Goal: Task Accomplishment & Management: Use online tool/utility

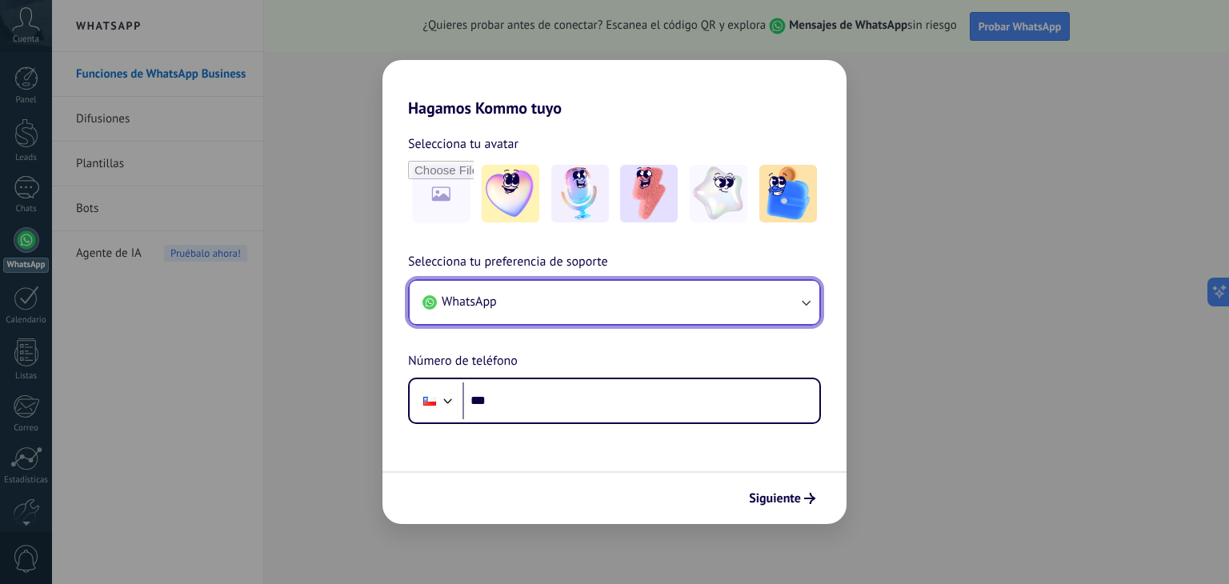
click at [518, 293] on button "WhatsApp" at bounding box center [615, 302] width 410 height 43
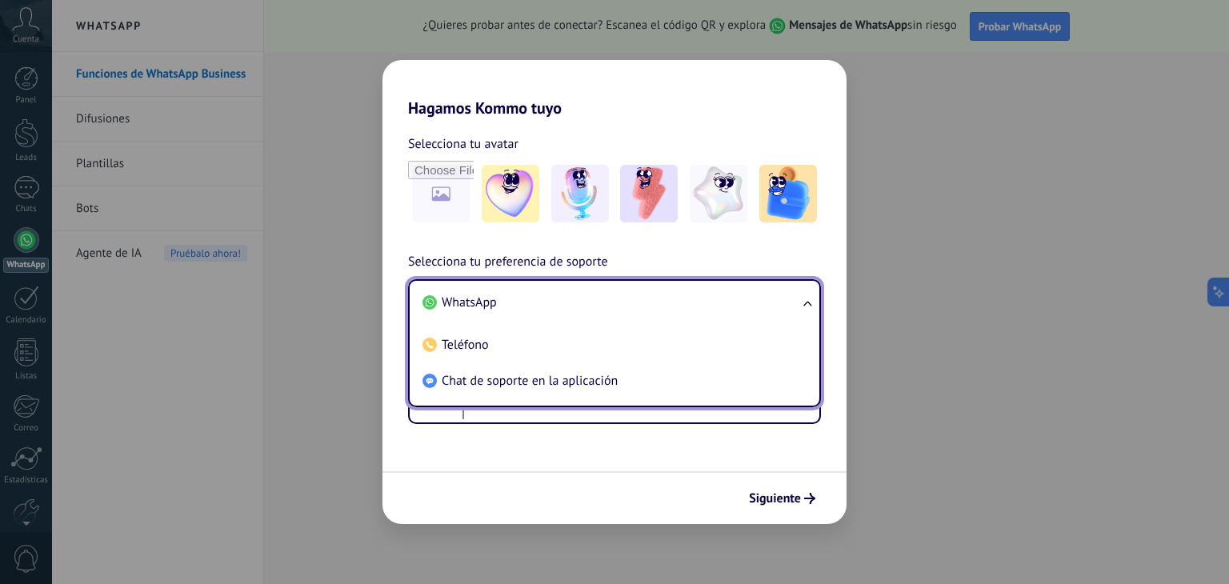
click at [518, 293] on li "WhatsApp" at bounding box center [611, 303] width 390 height 36
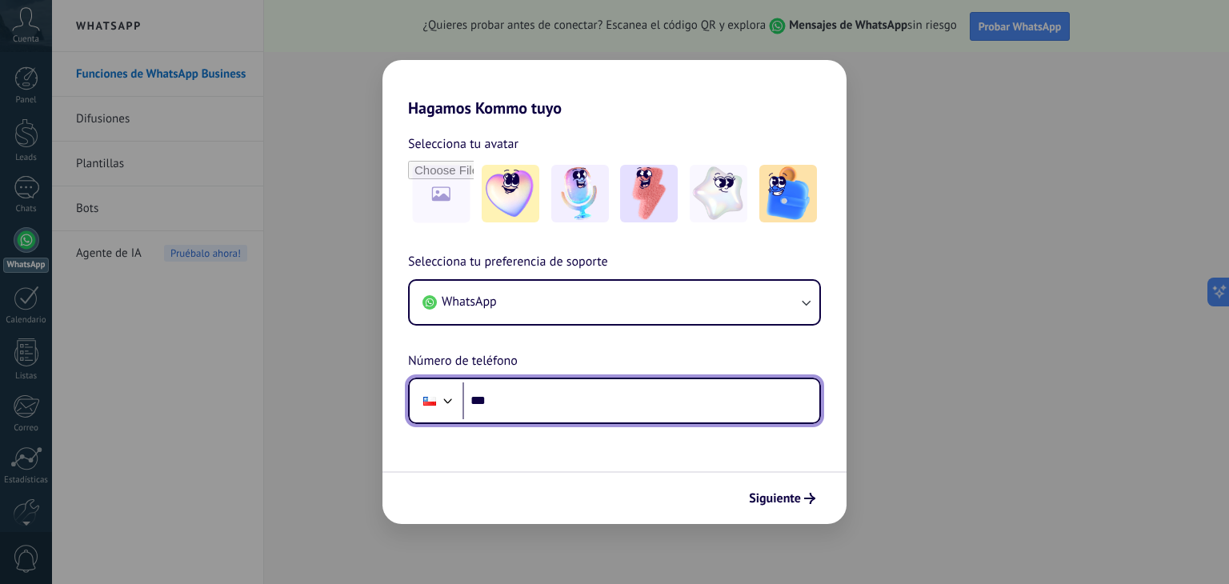
click at [531, 411] on input "***" at bounding box center [640, 400] width 357 height 37
click at [447, 394] on div at bounding box center [447, 399] width 19 height 19
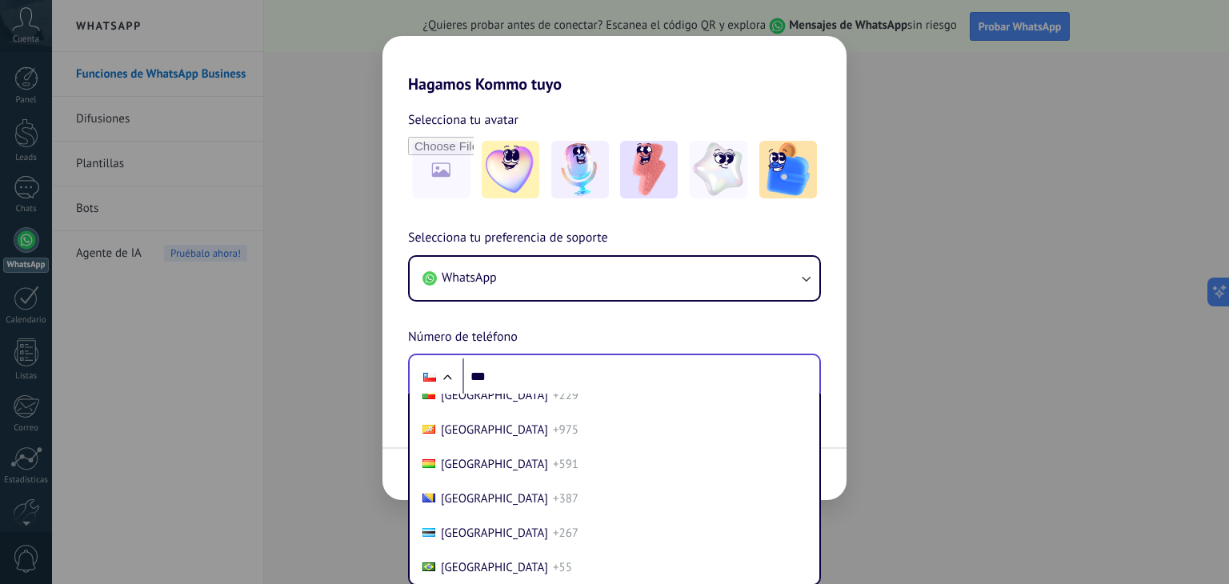
scroll to position [800, 0]
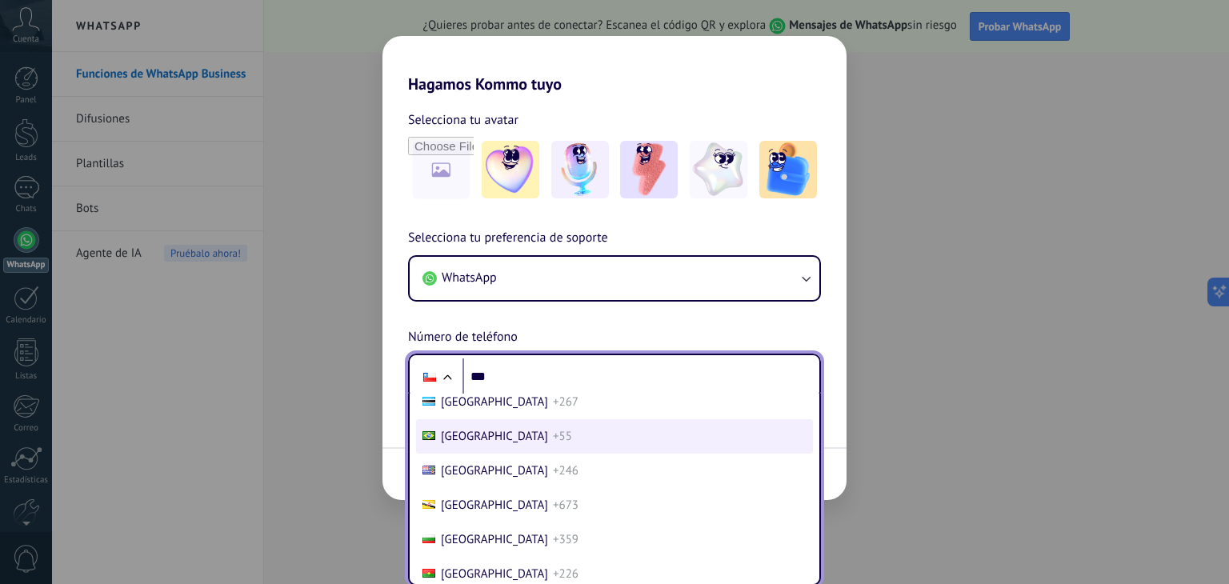
click at [462, 439] on span "[GEOGRAPHIC_DATA]" at bounding box center [494, 436] width 107 height 15
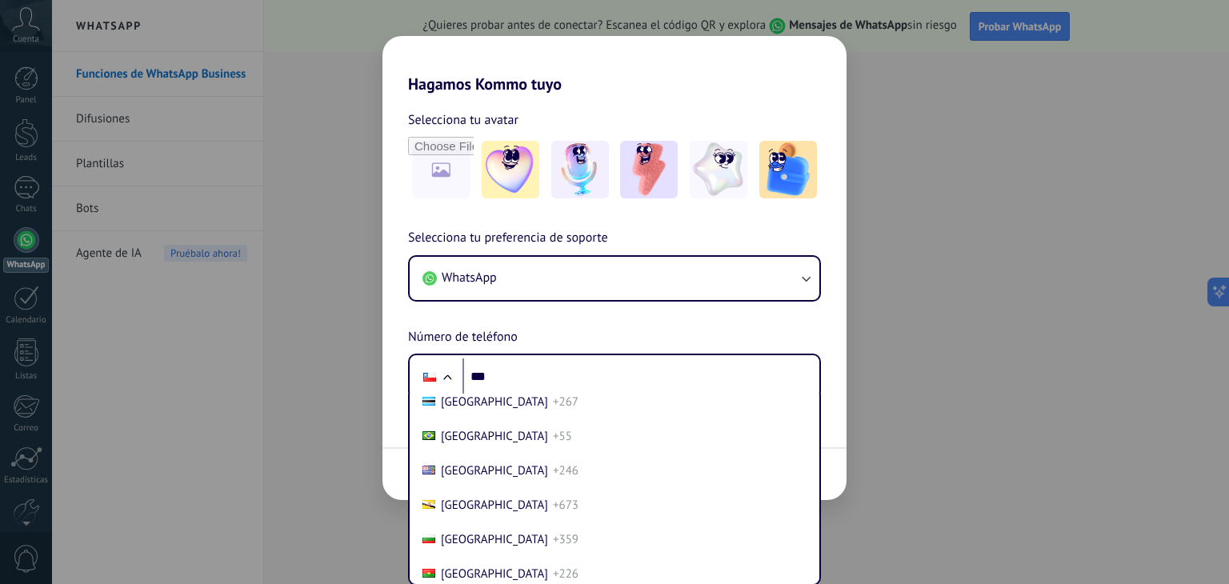
scroll to position [0, 0]
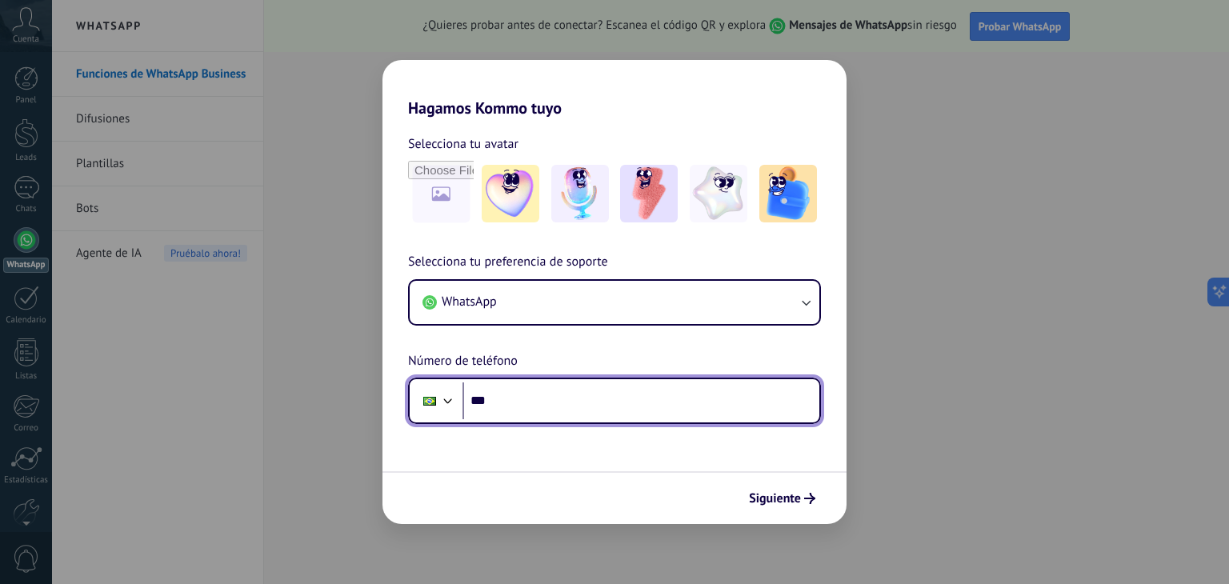
click at [567, 398] on input "***" at bounding box center [640, 400] width 357 height 37
type input "**********"
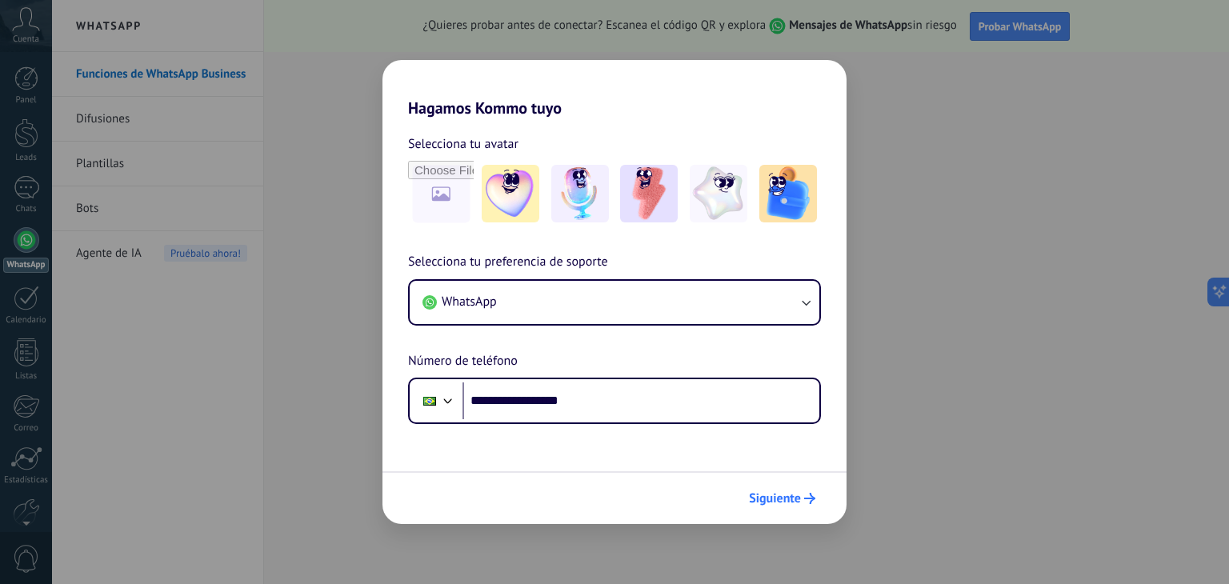
click at [772, 506] on button "Siguiente" at bounding box center [782, 498] width 81 height 27
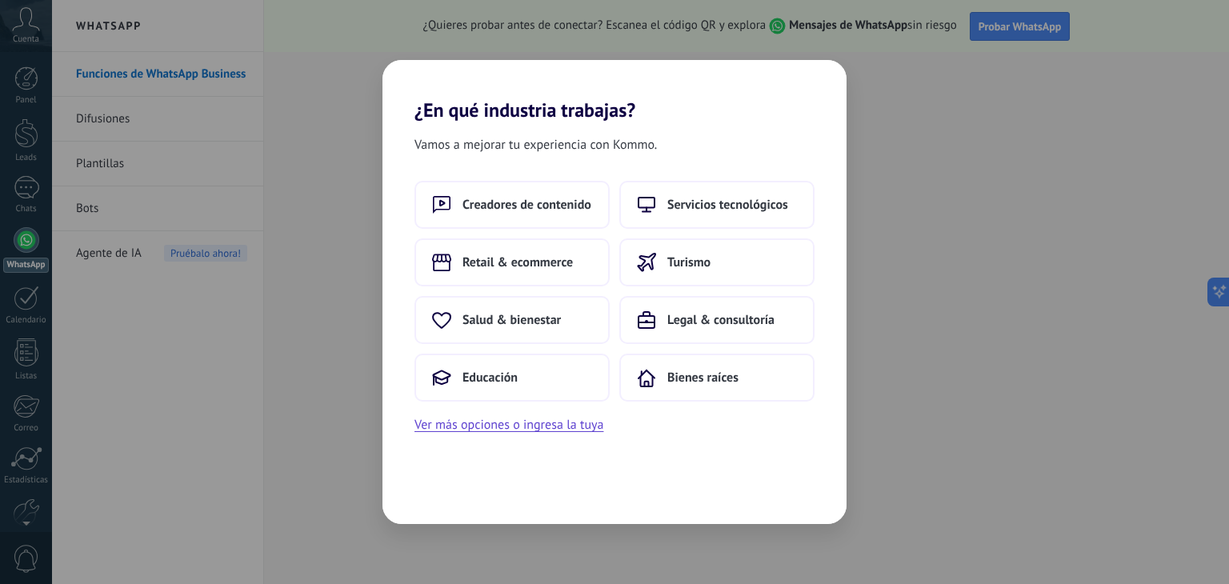
drag, startPoint x: 500, startPoint y: 438, endPoint x: 576, endPoint y: 497, distance: 95.8
click at [576, 497] on div "Vamos a mejorar tu experiencia con Kommo. Creadores de contenido Servicios tecn…" at bounding box center [614, 323] width 464 height 402
click at [506, 382] on span "Educación" at bounding box center [489, 378] width 55 height 16
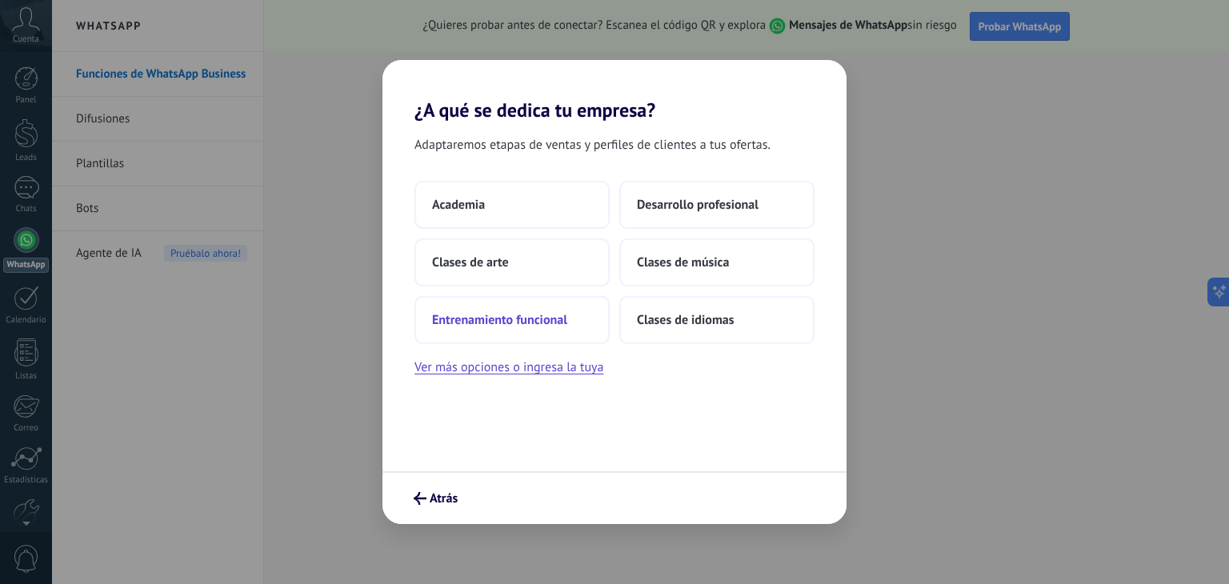
click at [570, 328] on button "Entrenamiento funcional" at bounding box center [511, 320] width 195 height 48
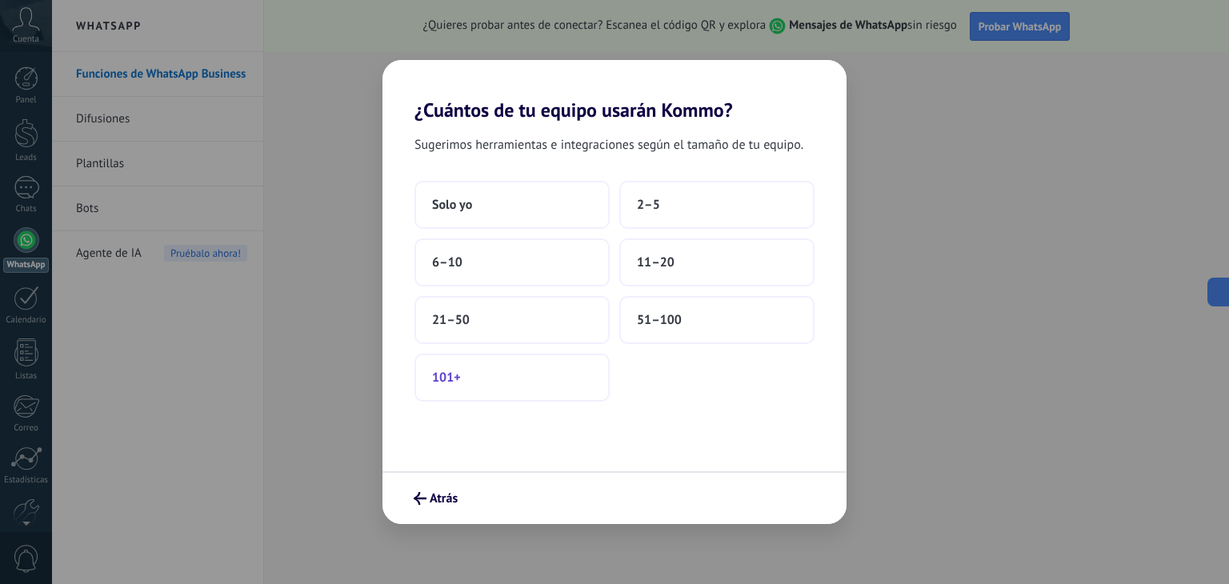
click at [527, 378] on button "101+" at bounding box center [511, 378] width 195 height 48
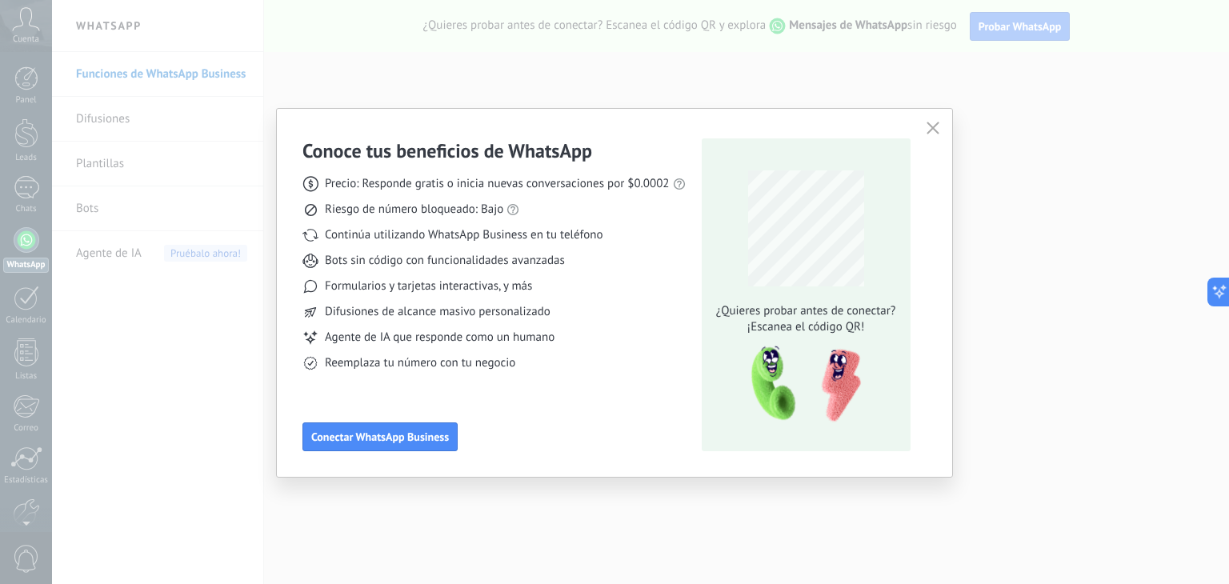
click at [931, 128] on use "button" at bounding box center [932, 128] width 12 height 12
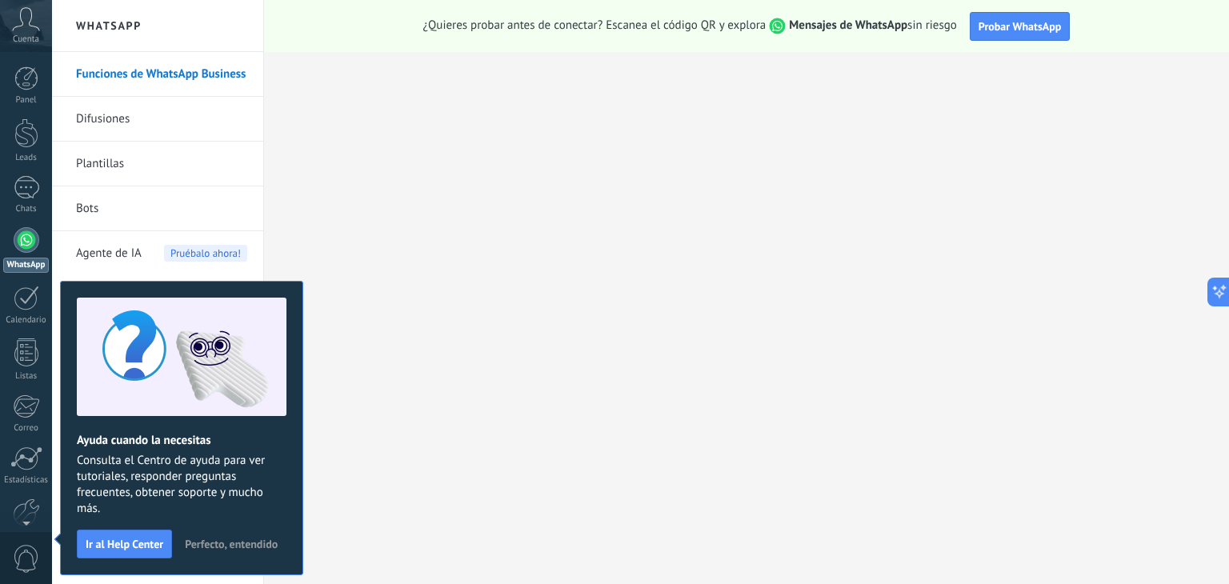
click at [217, 547] on span "Perfecto, entendido" at bounding box center [231, 543] width 93 height 11
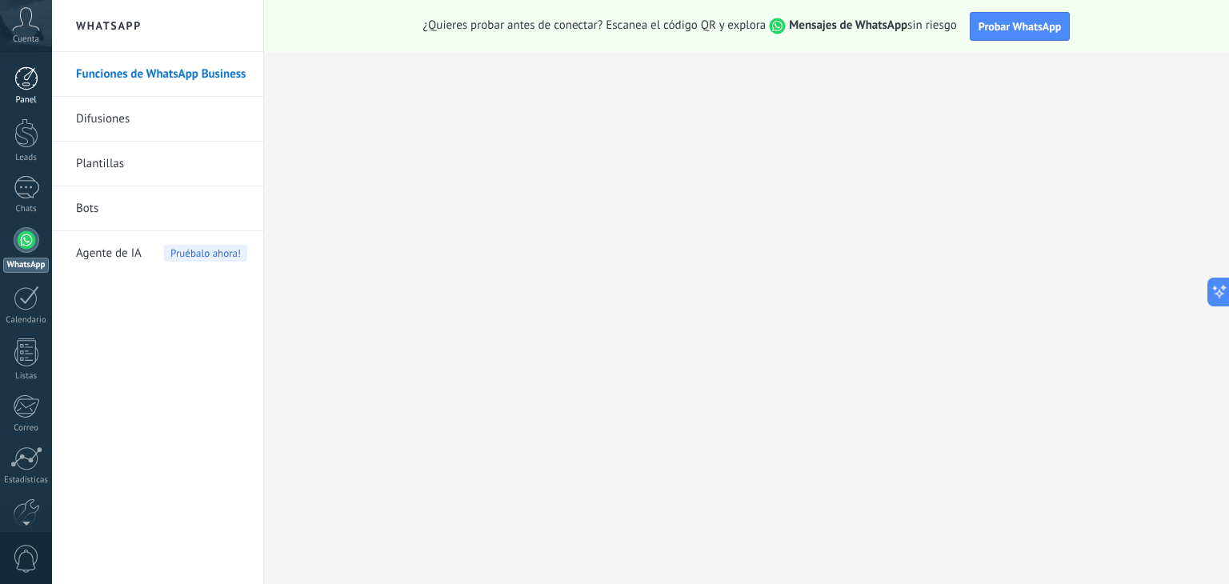
click at [22, 77] on div at bounding box center [26, 78] width 24 height 24
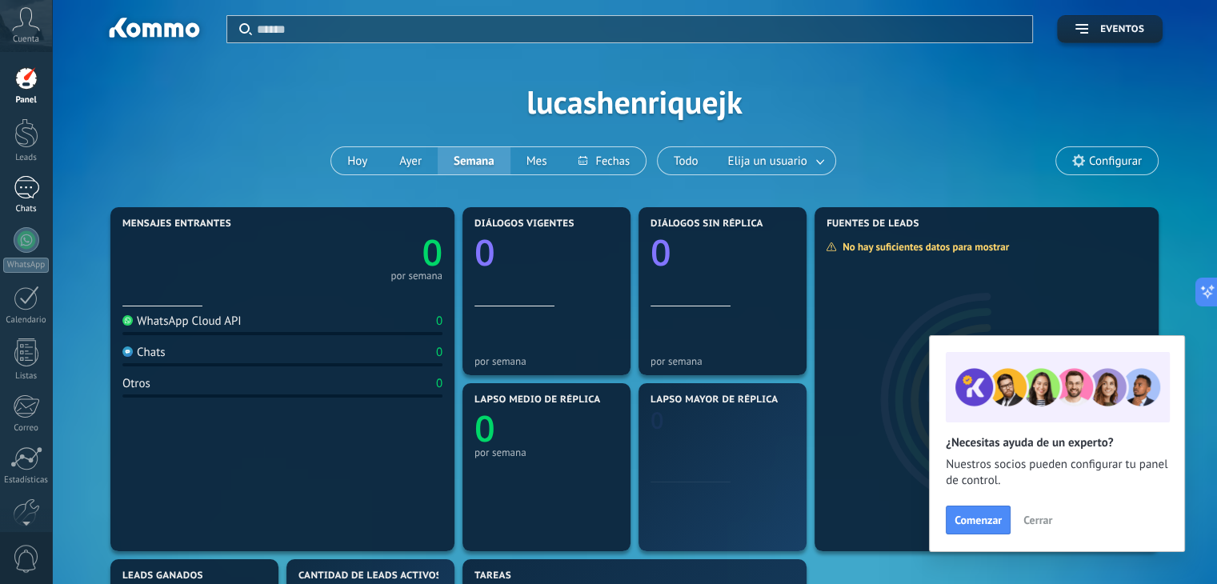
click at [23, 198] on div at bounding box center [27, 187] width 26 height 23
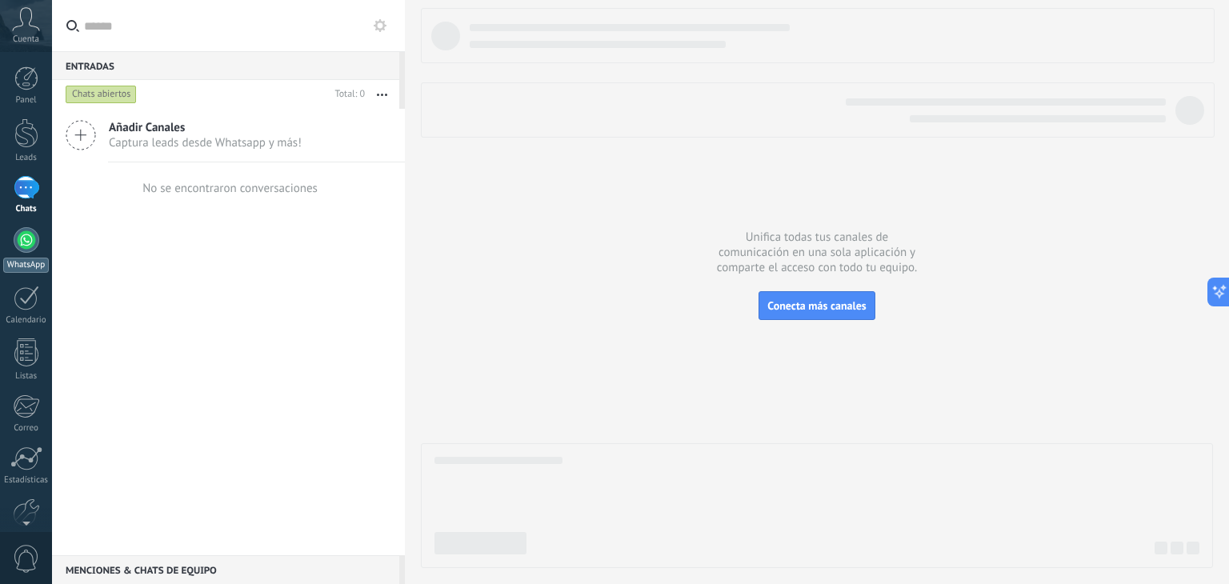
click at [27, 233] on div at bounding box center [27, 240] width 26 height 26
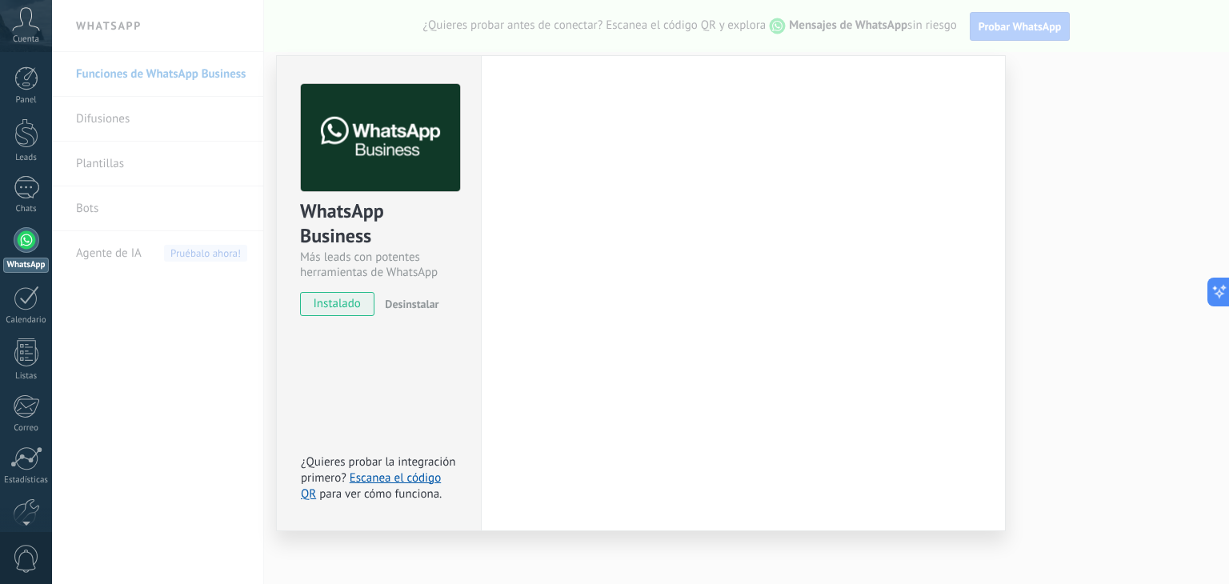
click at [107, 463] on div "WhatsApp Business Más leads con potentes herramientas de WhatsApp instalado Des…" at bounding box center [640, 292] width 1177 height 584
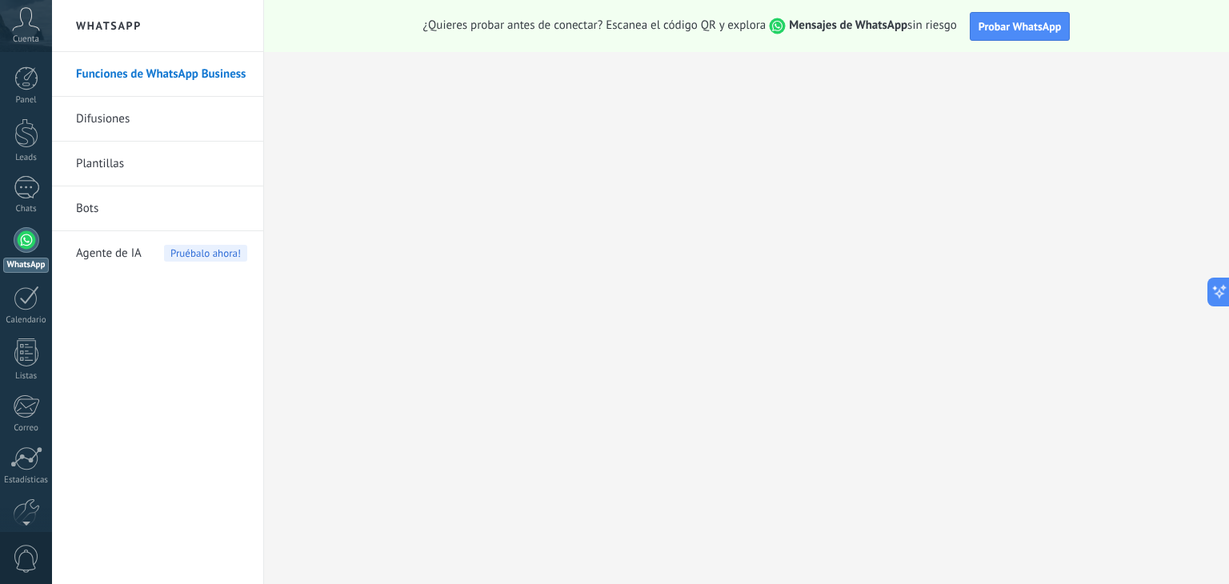
click at [36, 21] on icon at bounding box center [26, 19] width 28 height 24
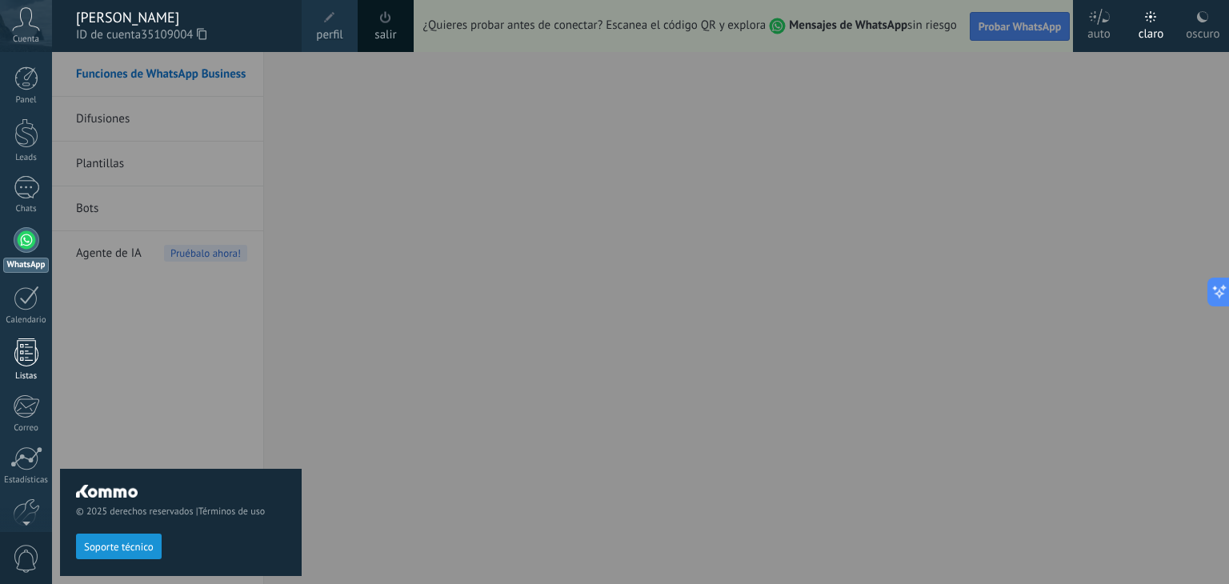
click at [25, 362] on div at bounding box center [26, 352] width 24 height 28
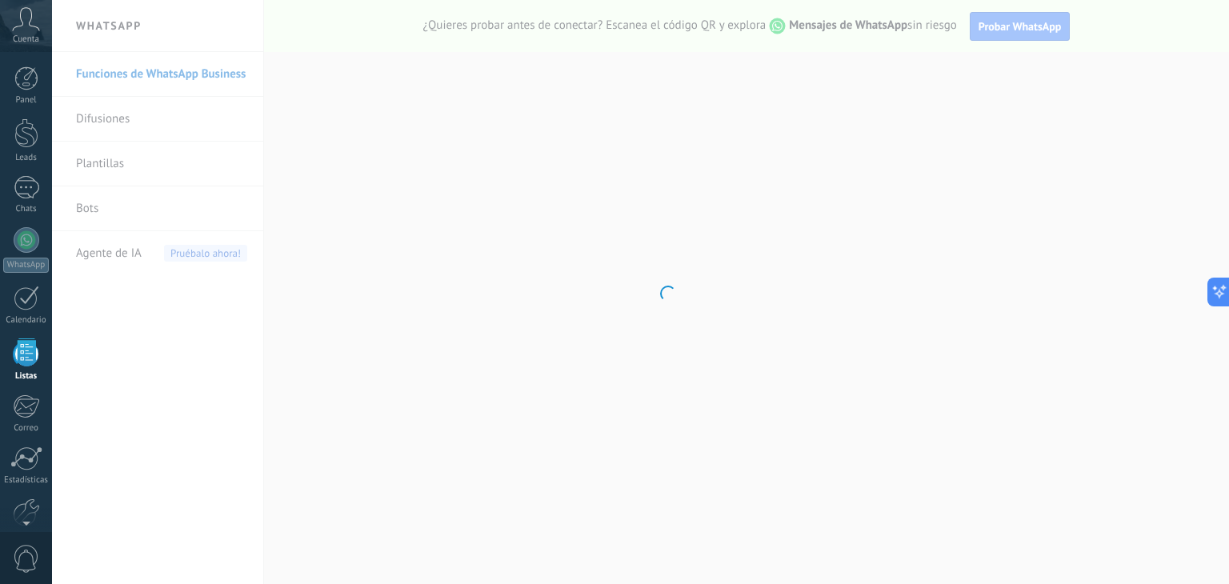
click at [32, 352] on div at bounding box center [26, 352] width 24 height 28
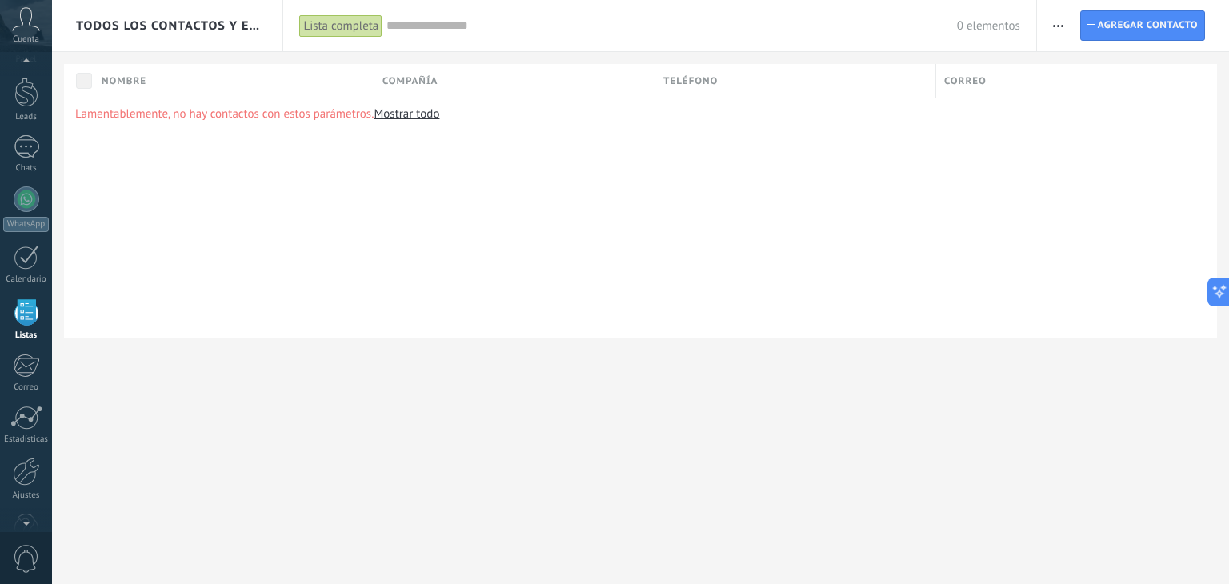
click at [408, 112] on link "Mostrar todo" at bounding box center [407, 113] width 66 height 15
click at [32, 86] on div at bounding box center [26, 78] width 24 height 24
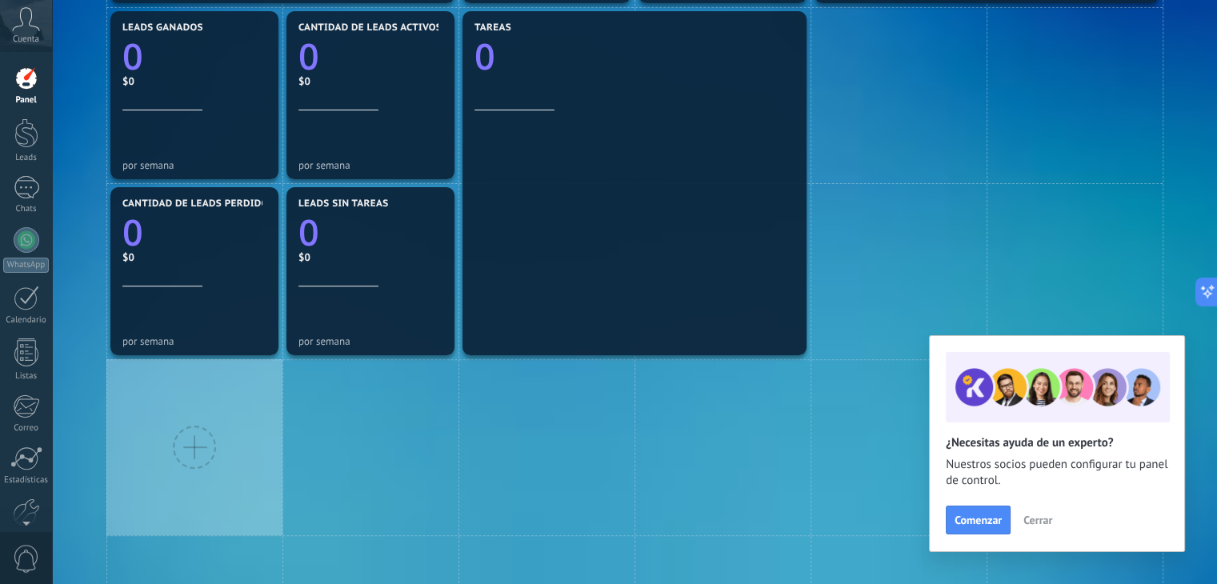
click at [35, 174] on div "Panel Leads Chats WhatsApp Clientes" at bounding box center [26, 339] width 52 height 547
drag, startPoint x: 35, startPoint y: 174, endPoint x: 14, endPoint y: 194, distance: 28.9
click at [14, 194] on div at bounding box center [27, 187] width 26 height 23
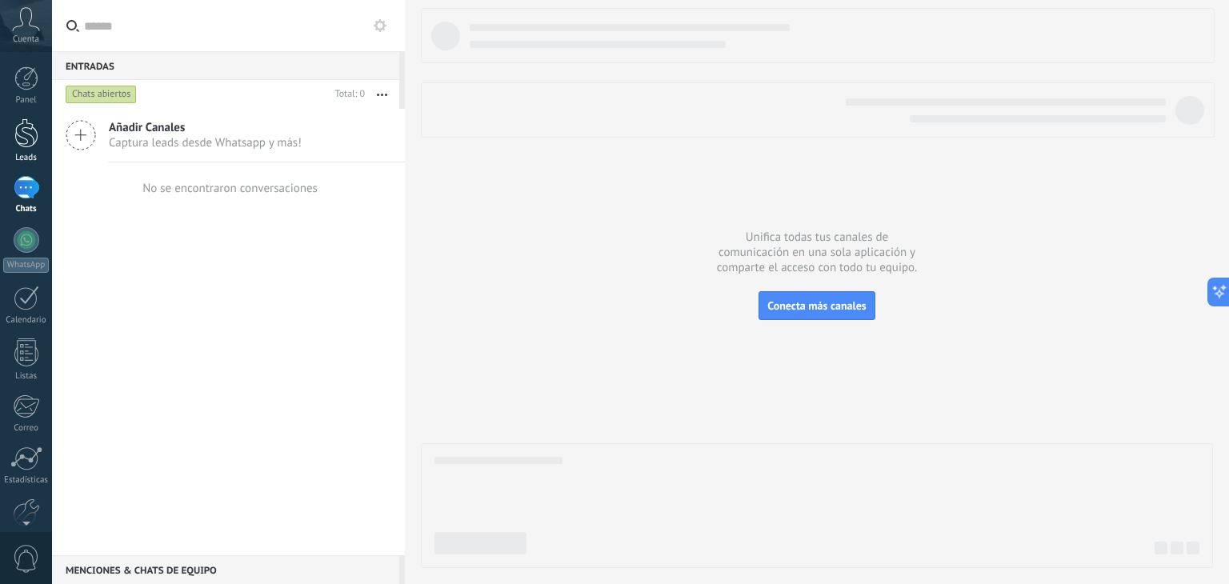
click at [34, 146] on div at bounding box center [26, 133] width 24 height 30
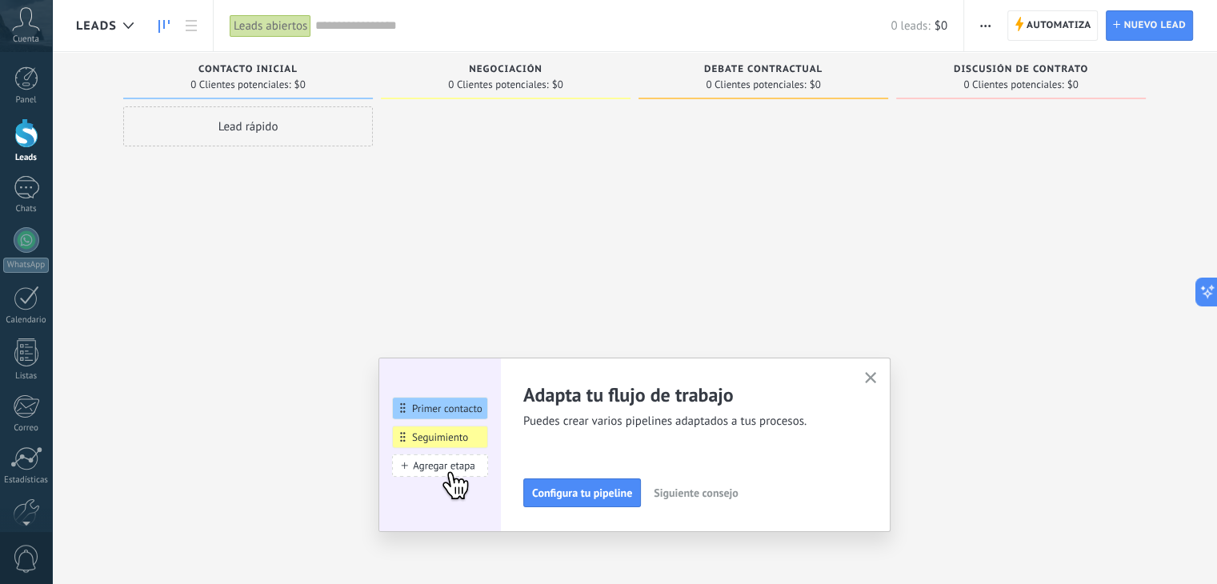
click at [875, 376] on use "button" at bounding box center [871, 378] width 12 height 12
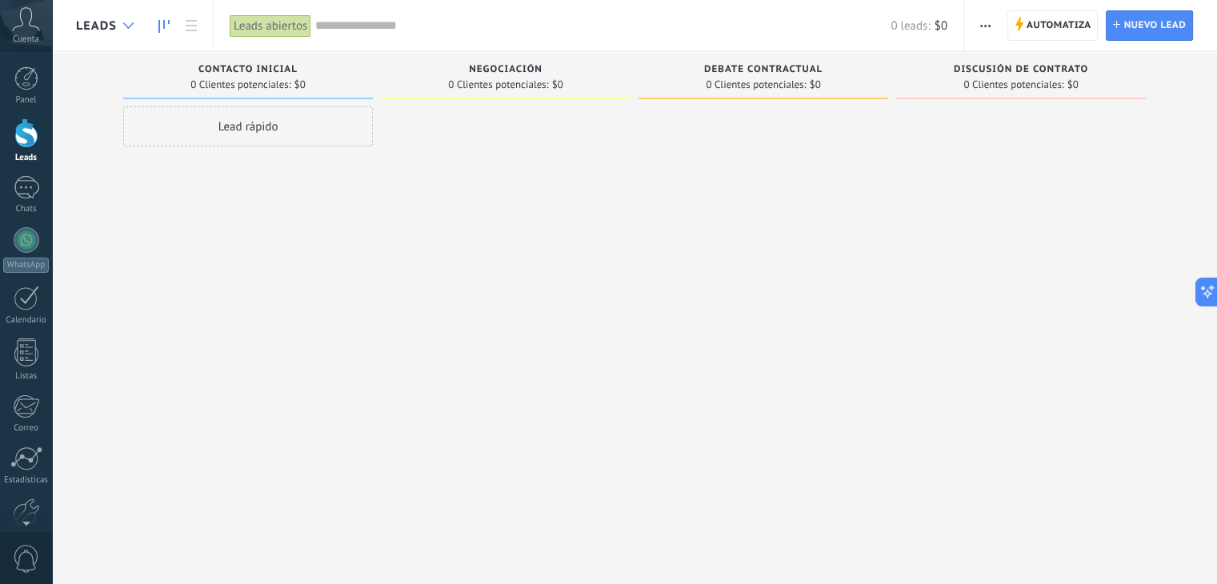
click at [134, 26] on div at bounding box center [128, 25] width 26 height 31
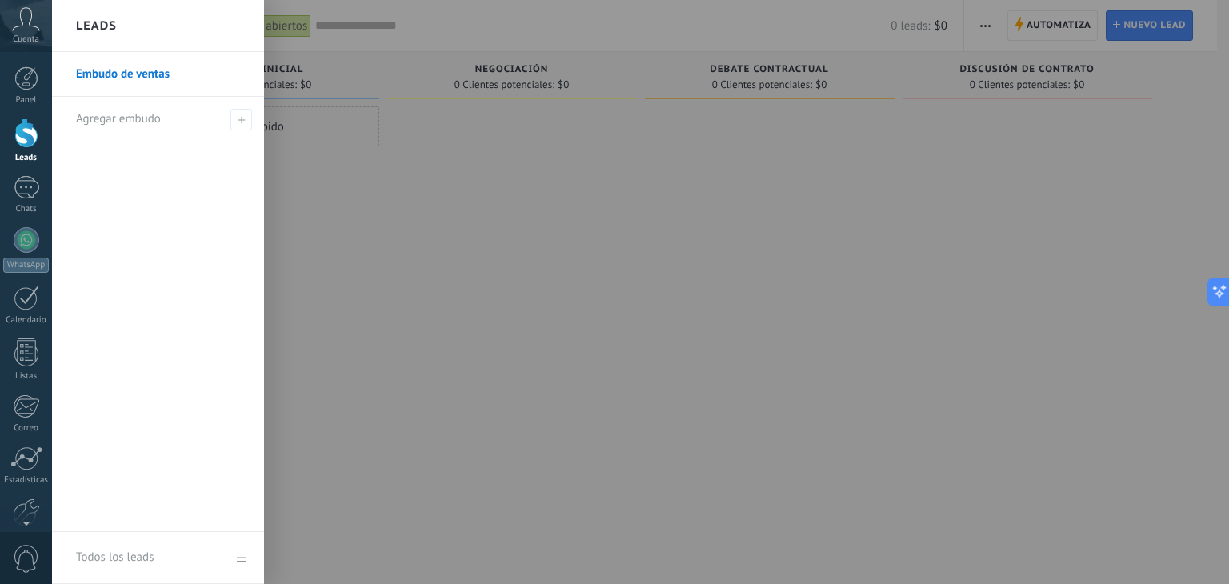
click at [542, 260] on div at bounding box center [666, 292] width 1229 height 584
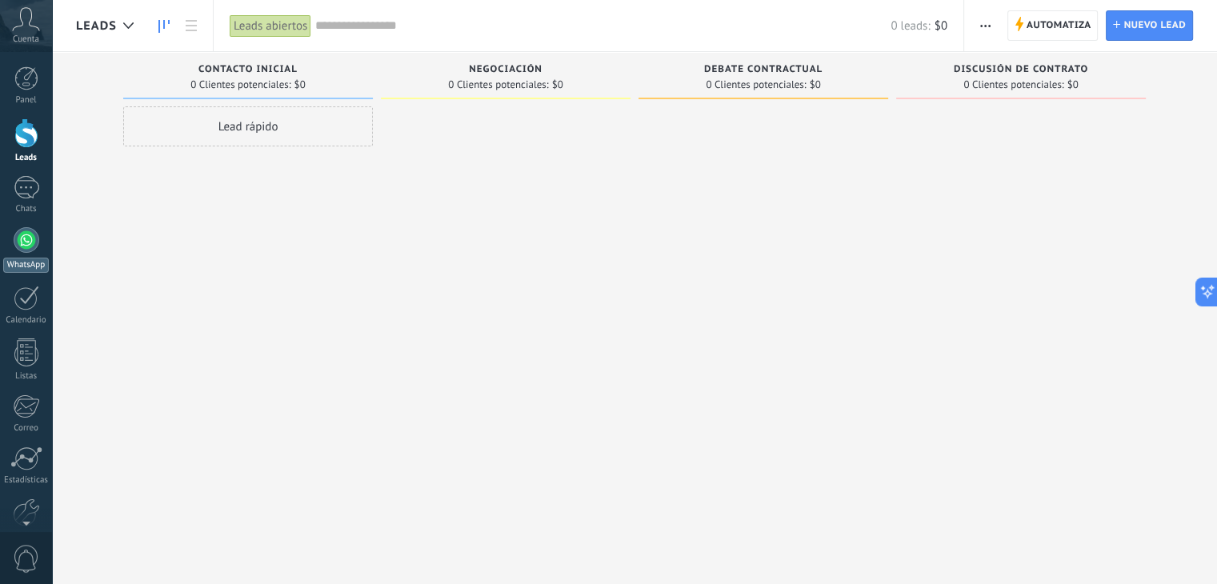
click at [19, 230] on div at bounding box center [27, 240] width 26 height 26
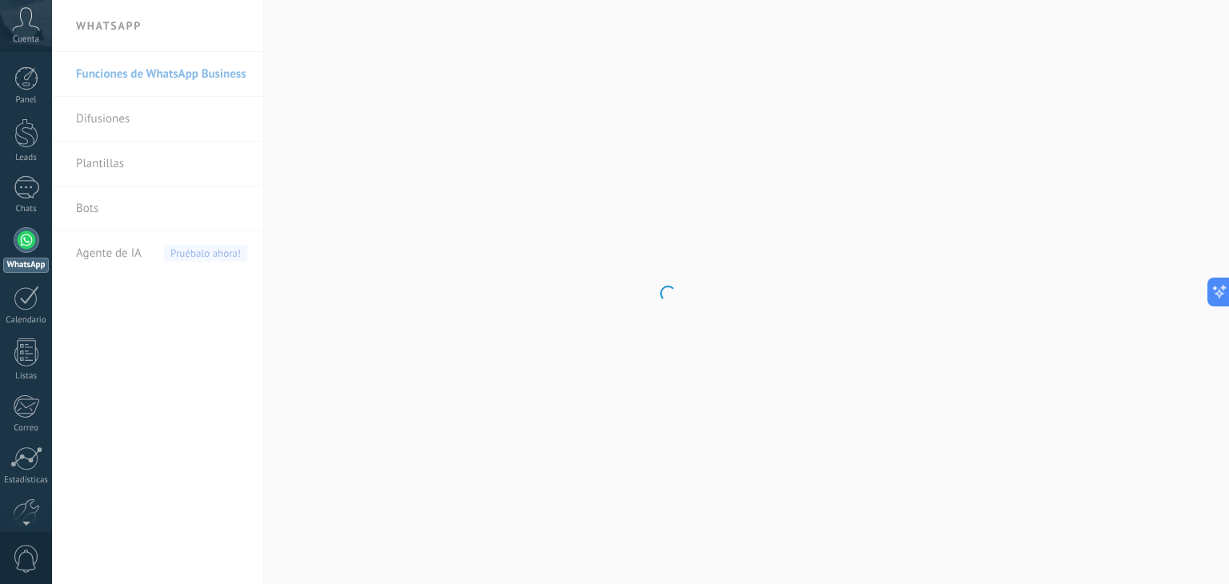
click at [15, 17] on icon at bounding box center [26, 19] width 28 height 24
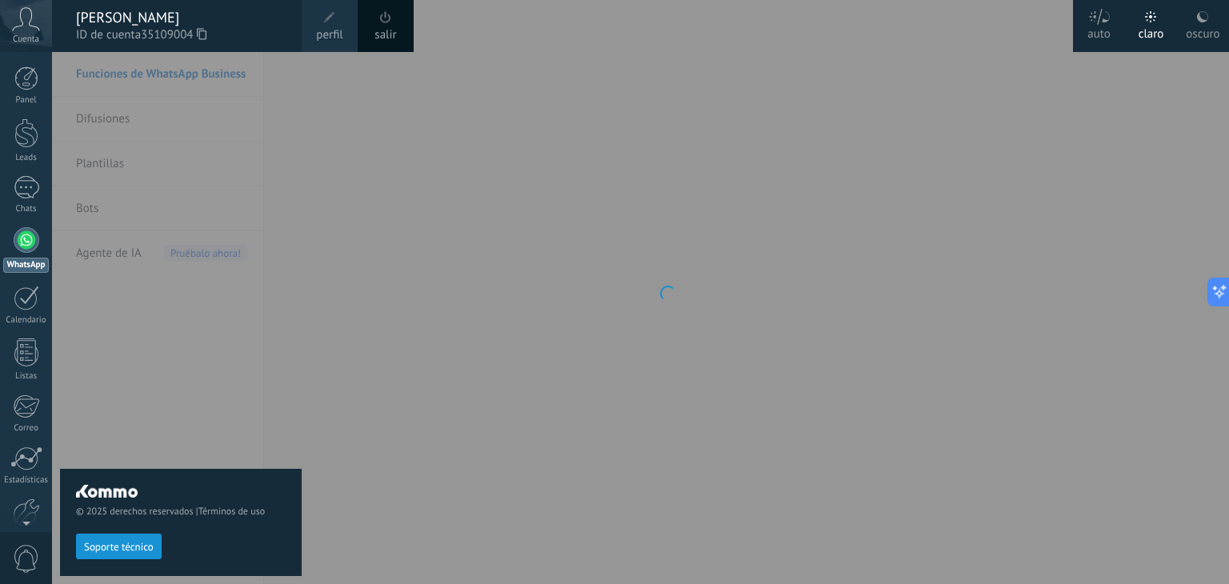
click at [18, 18] on icon at bounding box center [26, 19] width 28 height 24
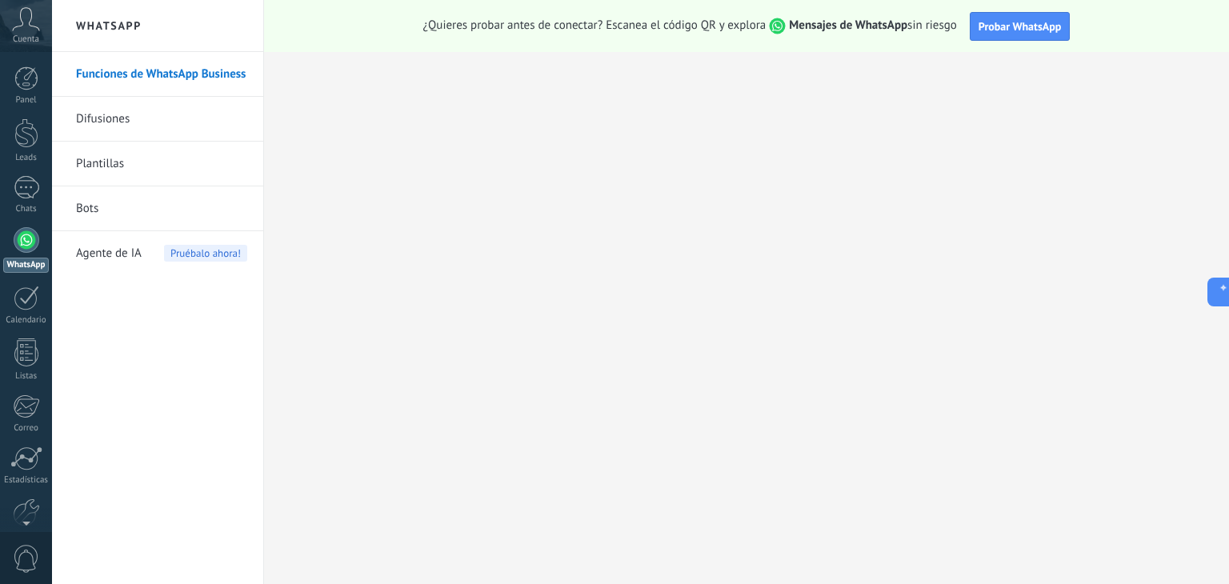
click at [115, 206] on link "Bots" at bounding box center [161, 208] width 171 height 45
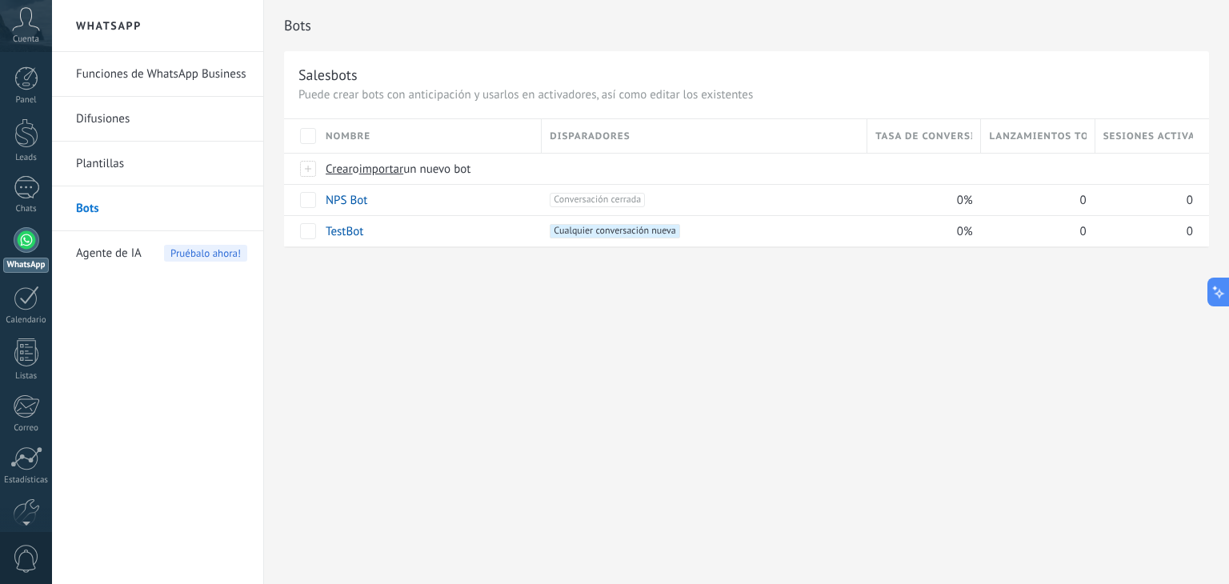
click at [422, 377] on div "Bots Salesbots Puede crear bots con anticipación y usarlos en activadores, así …" at bounding box center [746, 292] width 965 height 584
click at [484, 353] on div "Bots Salesbots Puede crear bots con anticipación y usarlos en activadores, así …" at bounding box center [746, 292] width 965 height 584
drag, startPoint x: 743, startPoint y: 324, endPoint x: 730, endPoint y: 318, distance: 14.0
click at [742, 324] on div "Bots Salesbots Puede crear bots con anticipación y usarlos en activadores, así …" at bounding box center [746, 292] width 965 height 584
